Goal: Find specific page/section: Find specific page/section

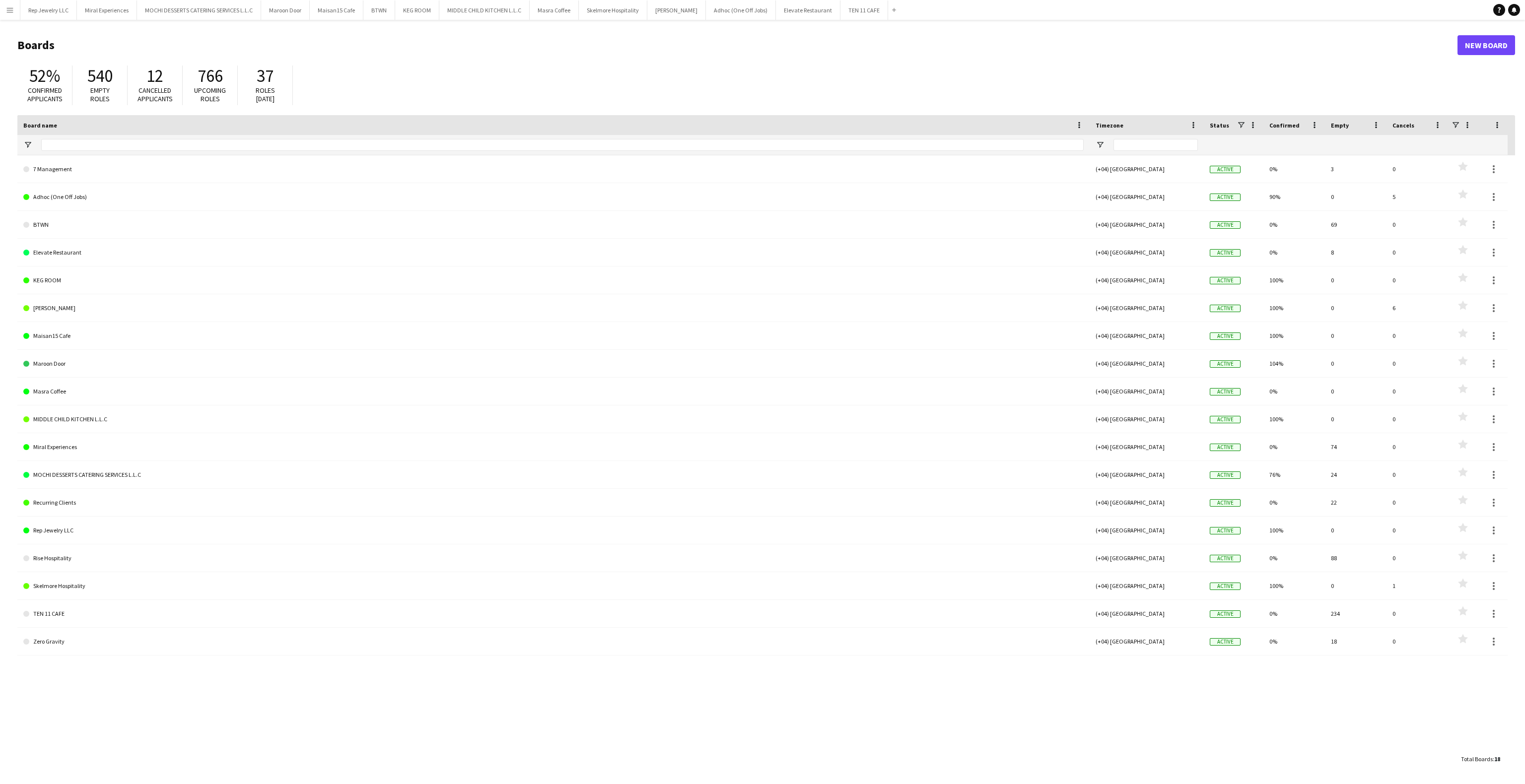
click at [1058, 74] on div "52% Confirmed applicants 540 Empty roles 12 Cancelled applicants 766 Upcoming r…" at bounding box center [766, 88] width 1497 height 55
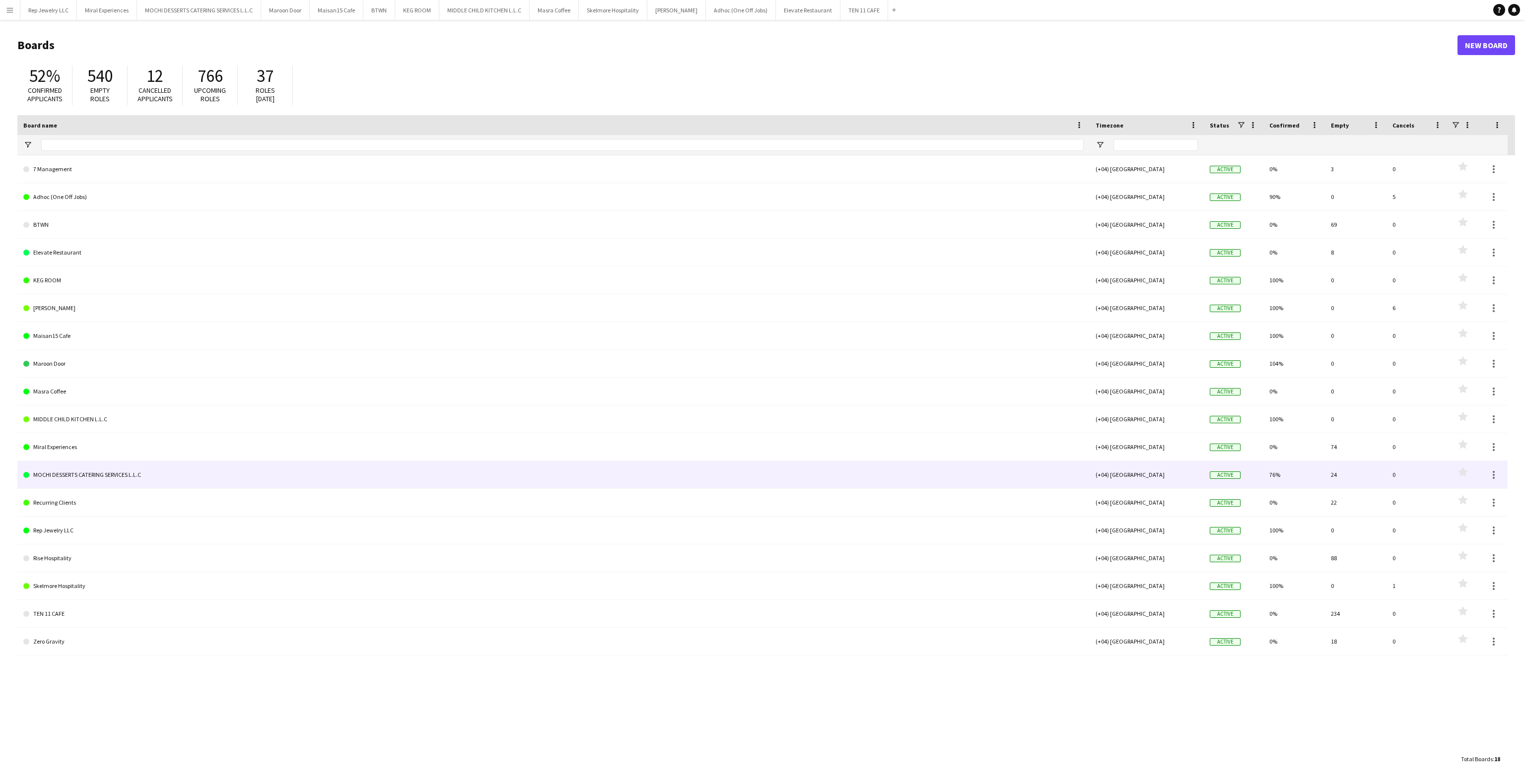
click at [130, 471] on link "MOCHI DESSERTS CATERING SERVICES L.L.C" at bounding box center [553, 475] width 1060 height 28
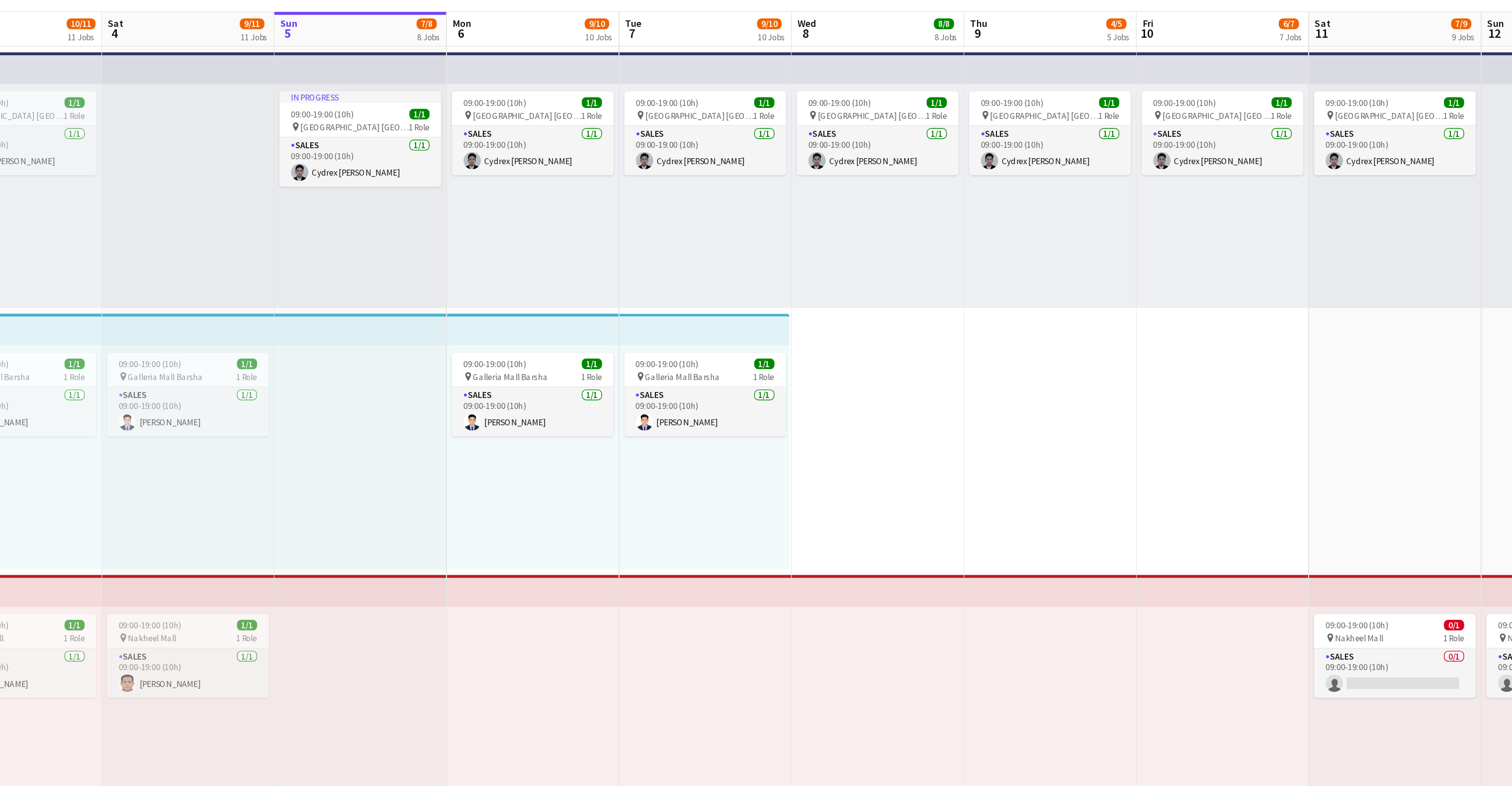
scroll to position [0, 394]
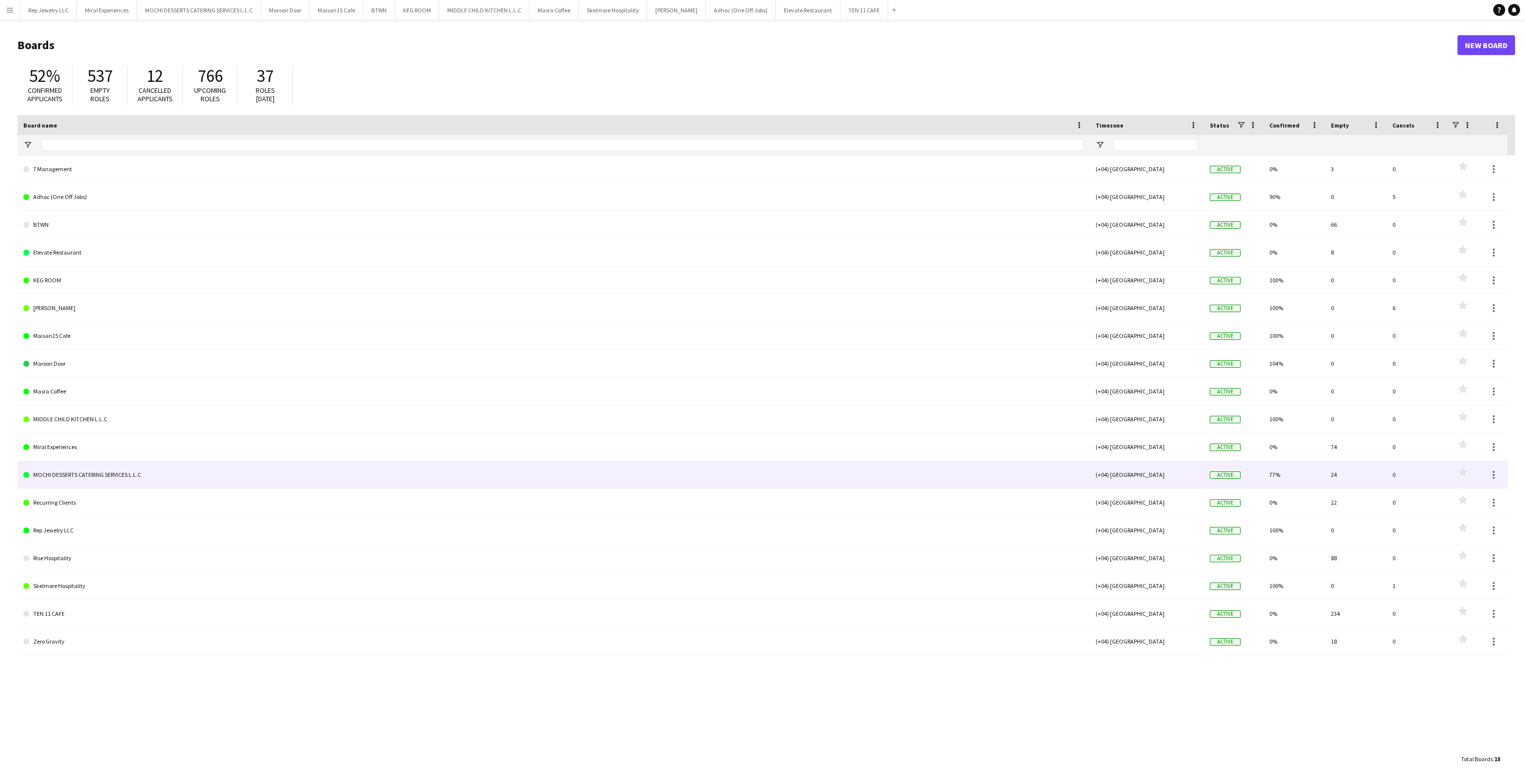
click at [398, 468] on link "MOCHI DESSERTS CATERING SERVICES L.L.C" at bounding box center [553, 475] width 1060 height 28
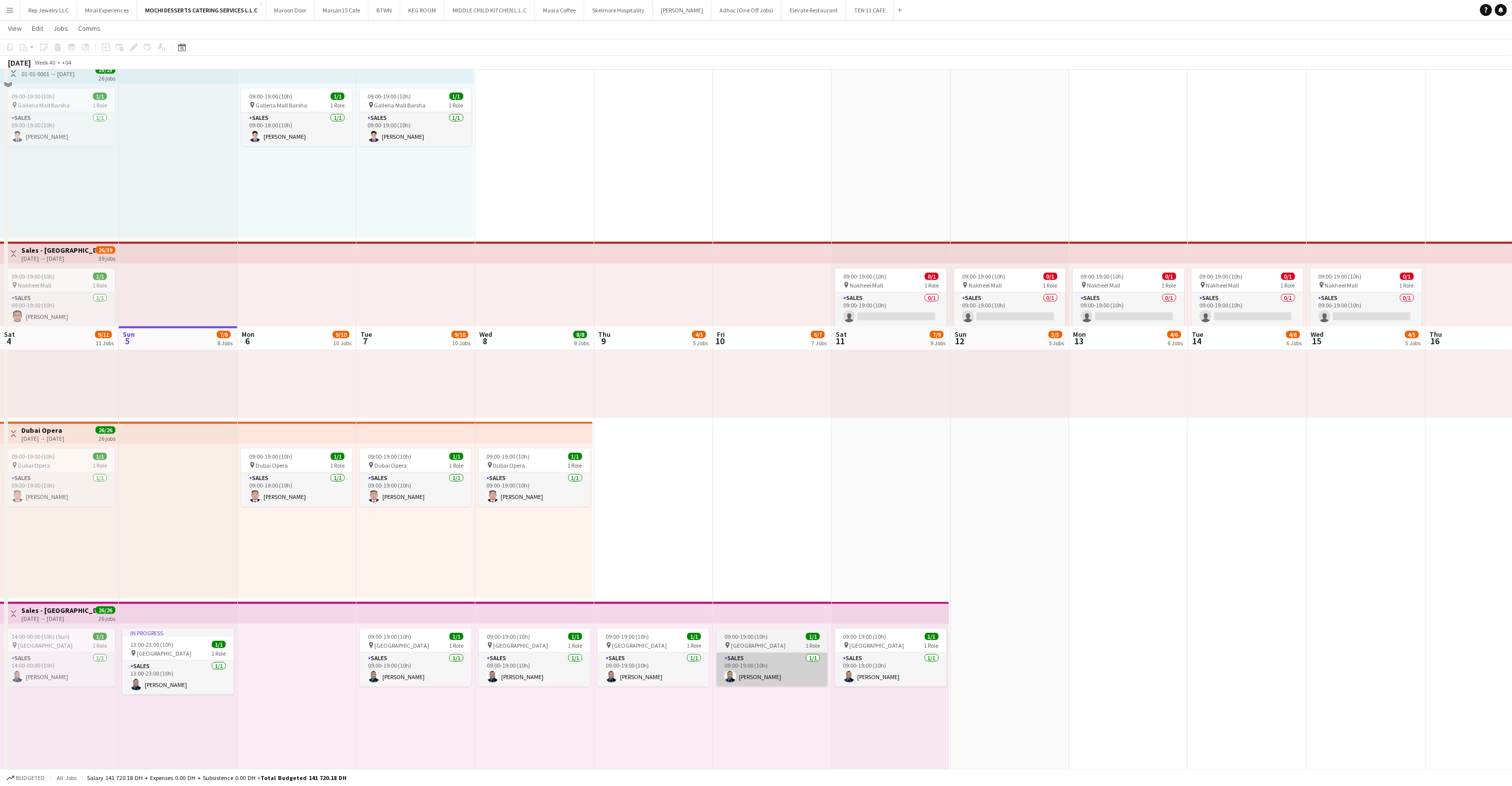
scroll to position [490, 0]
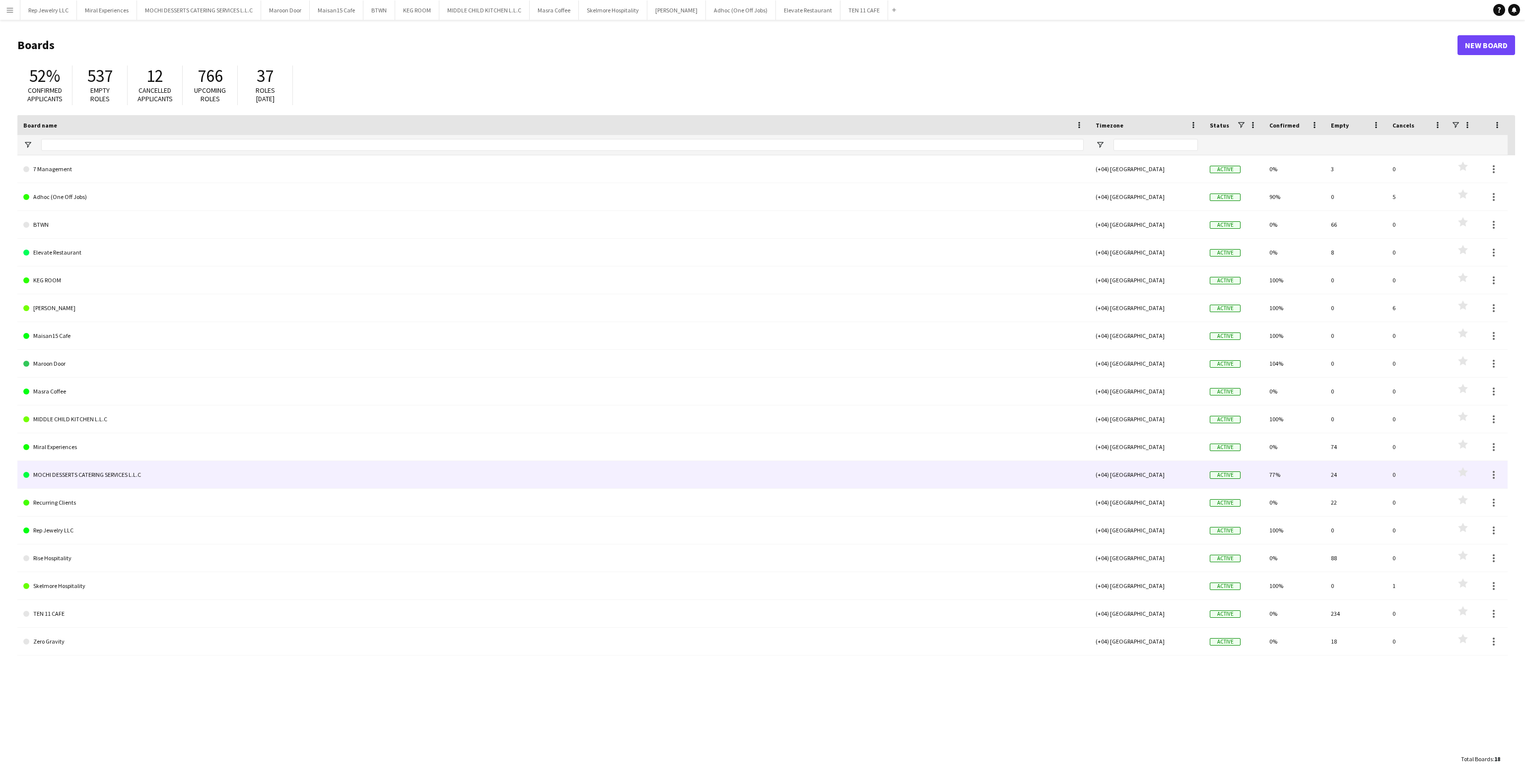
click at [587, 483] on link "MOCHI DESSERTS CATERING SERVICES L.L.C" at bounding box center [553, 475] width 1060 height 28
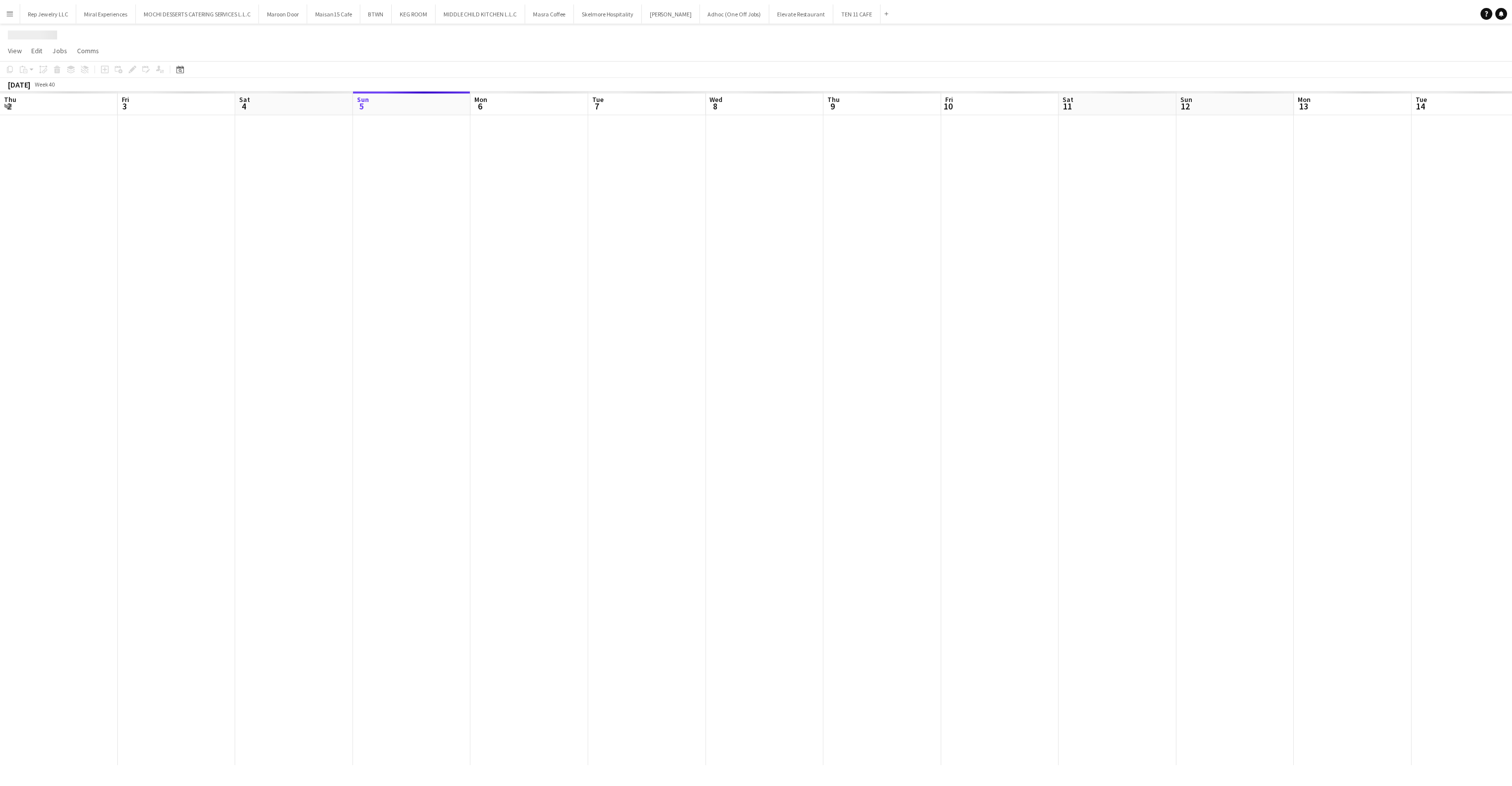
scroll to position [0, 238]
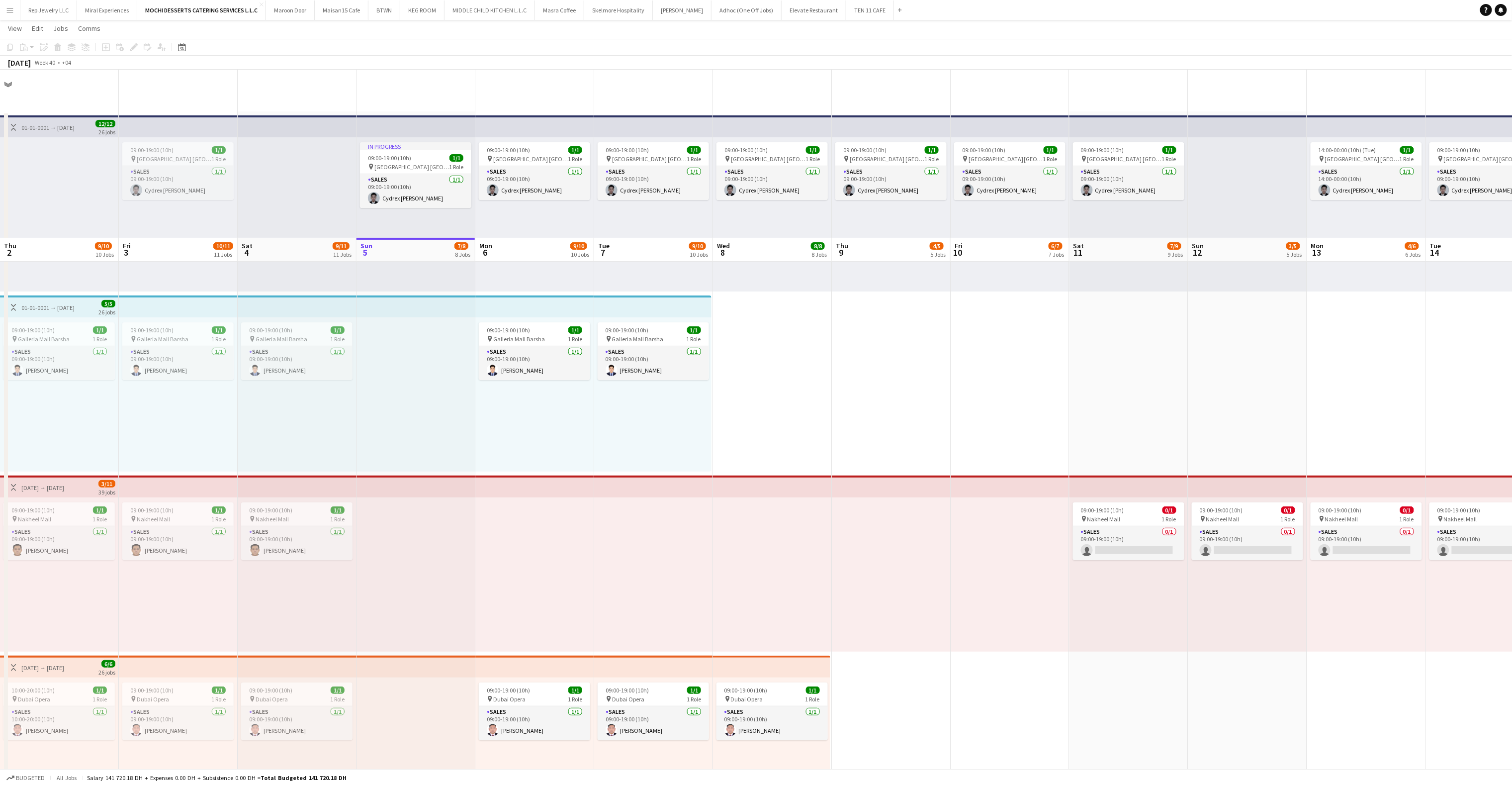
click at [475, 475] on app-top-bar at bounding box center [416, 486] width 119 height 22
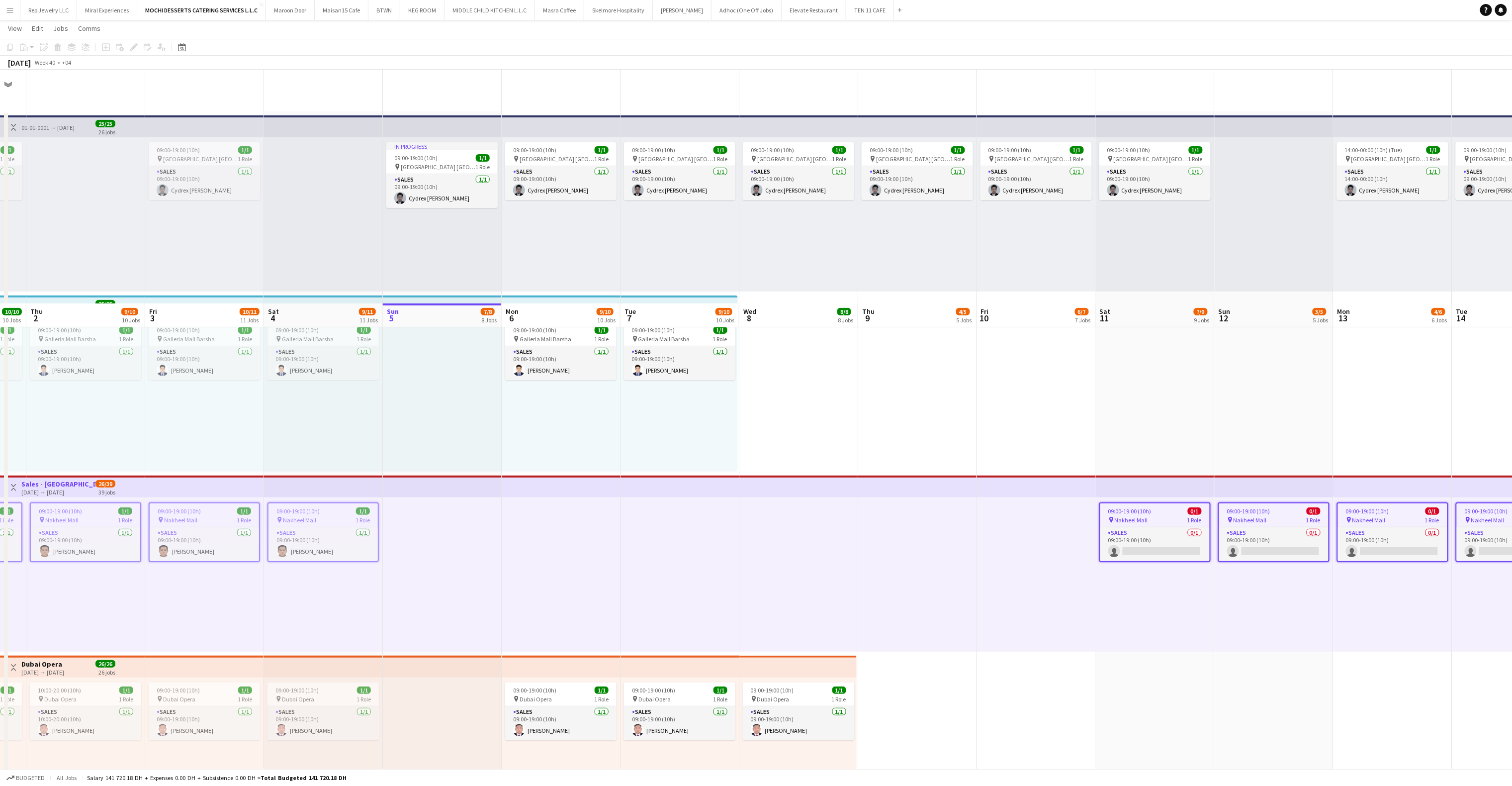
scroll to position [234, 0]
